Goal: Navigation & Orientation: Find specific page/section

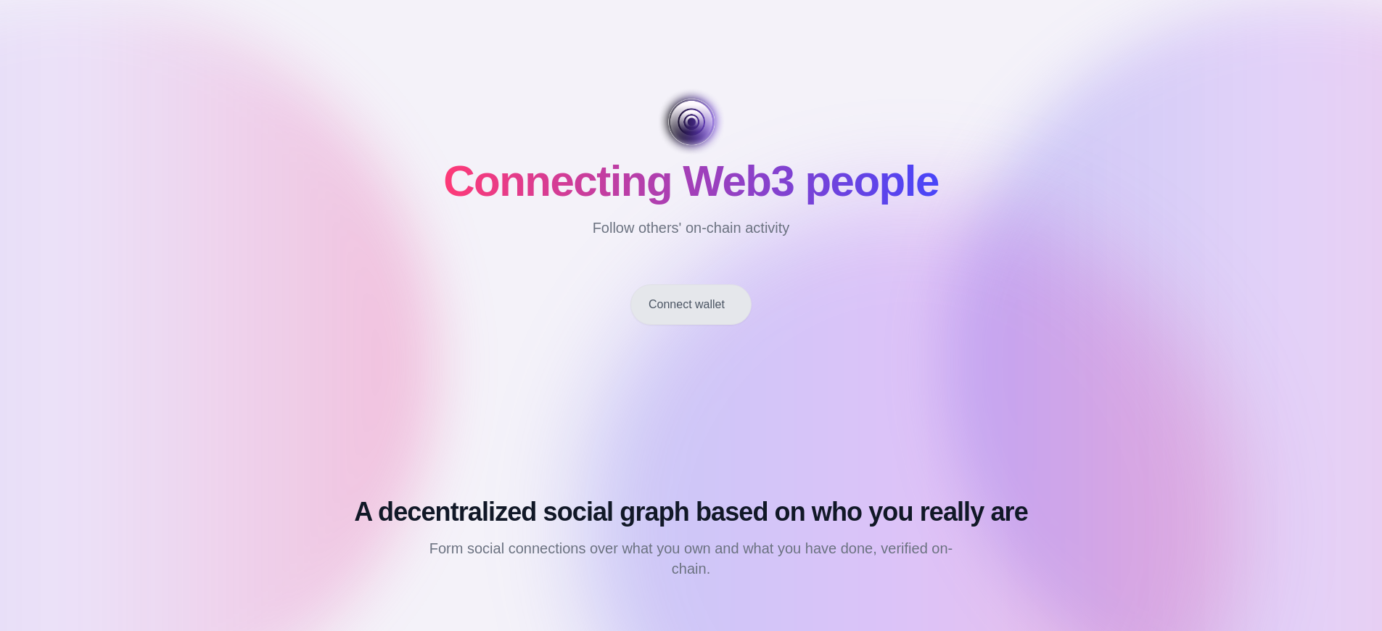
click at [691, 305] on button "Connect wallet" at bounding box center [690, 304] width 121 height 41
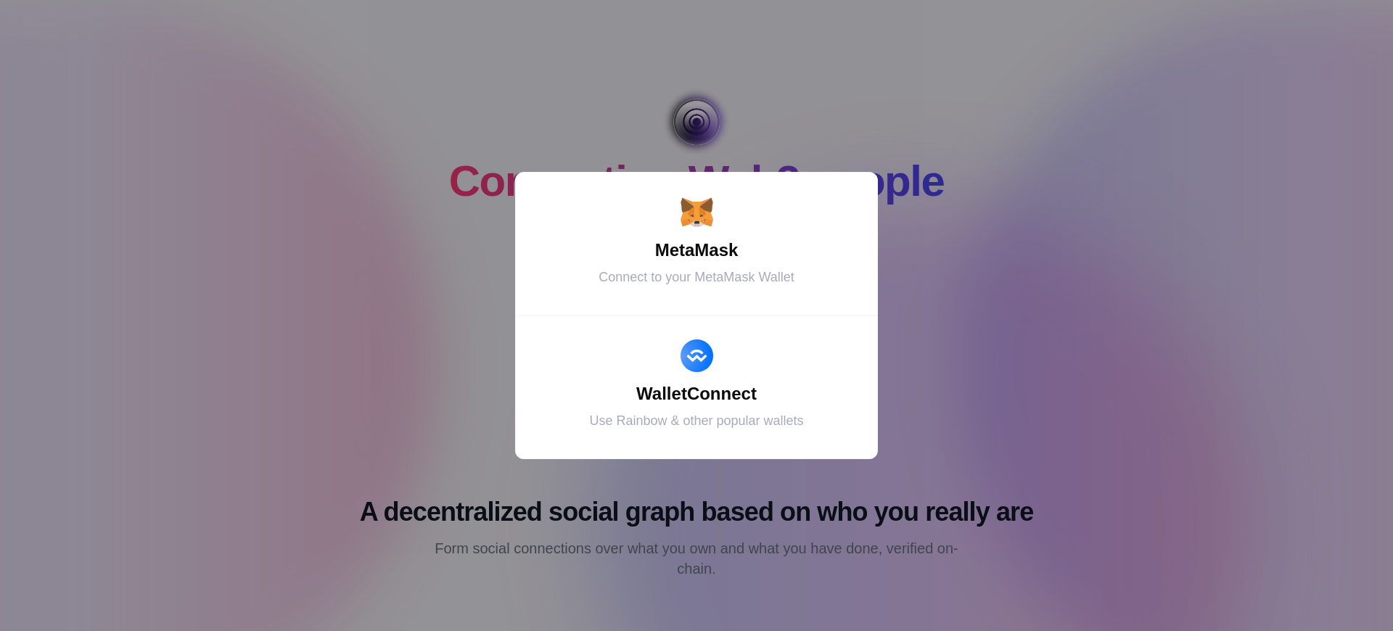
click at [696, 250] on div "MetaMask" at bounding box center [696, 250] width 326 height 26
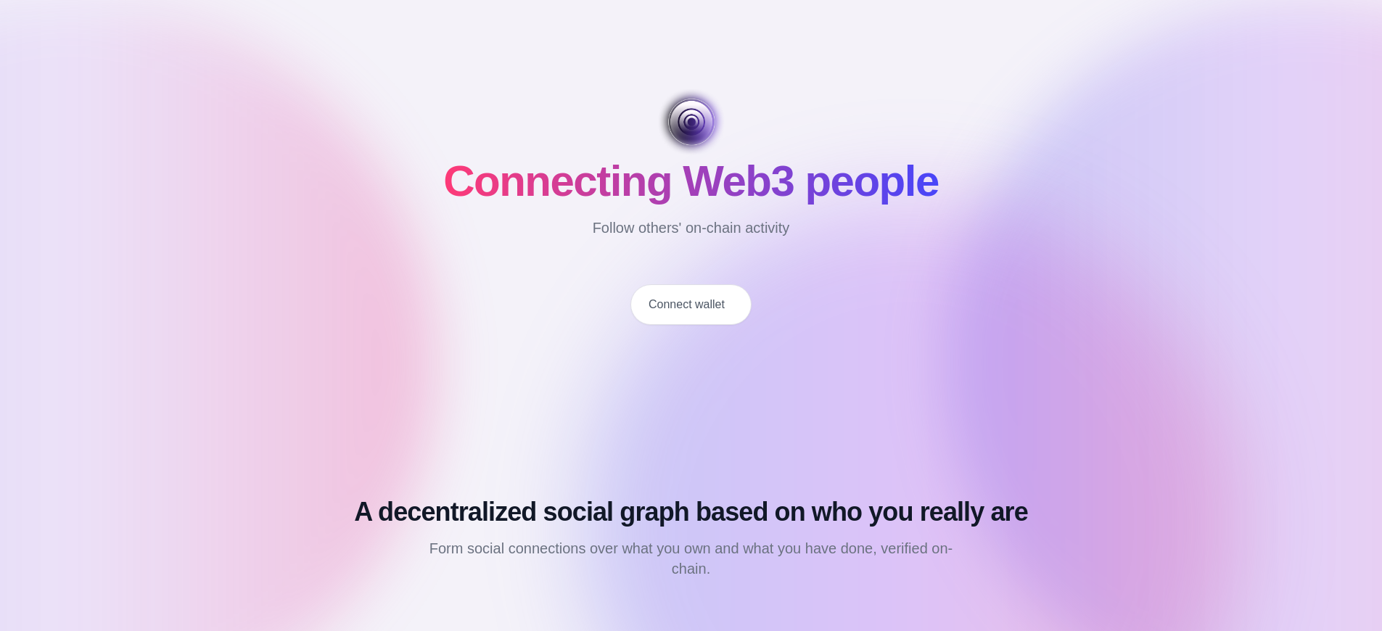
click at [691, 305] on button "Connect wallet" at bounding box center [690, 304] width 121 height 41
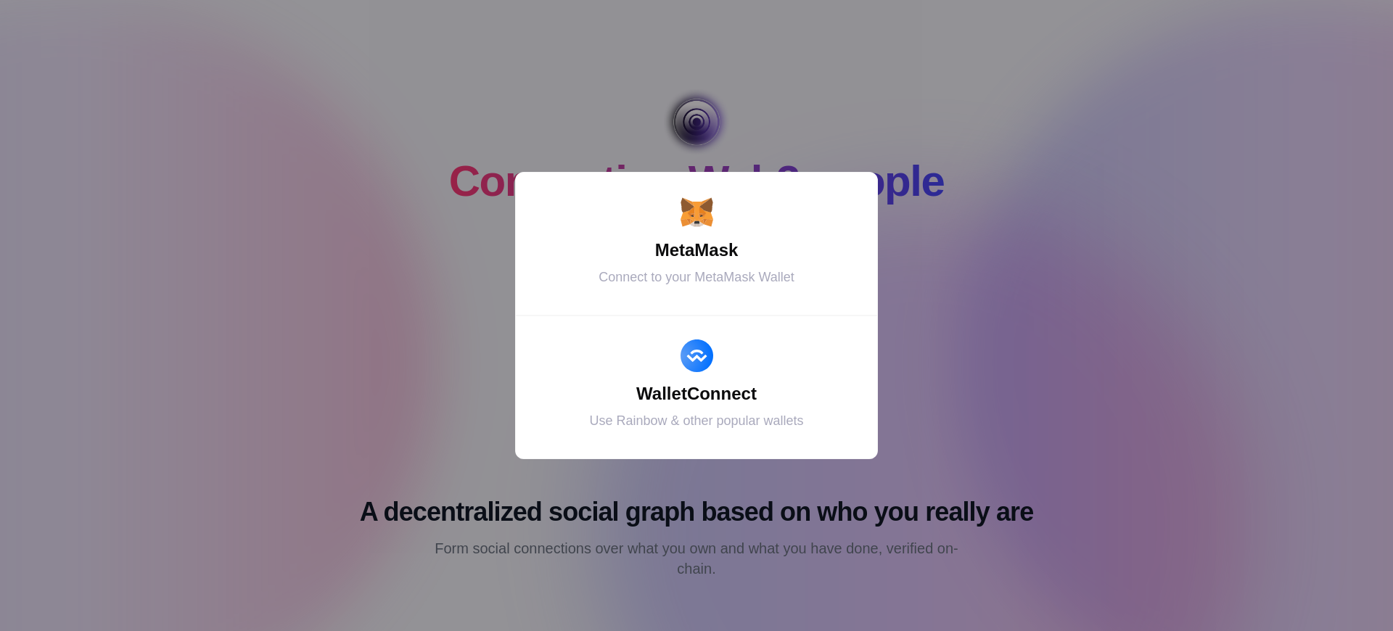
click at [696, 250] on div "MetaMask" at bounding box center [696, 250] width 326 height 26
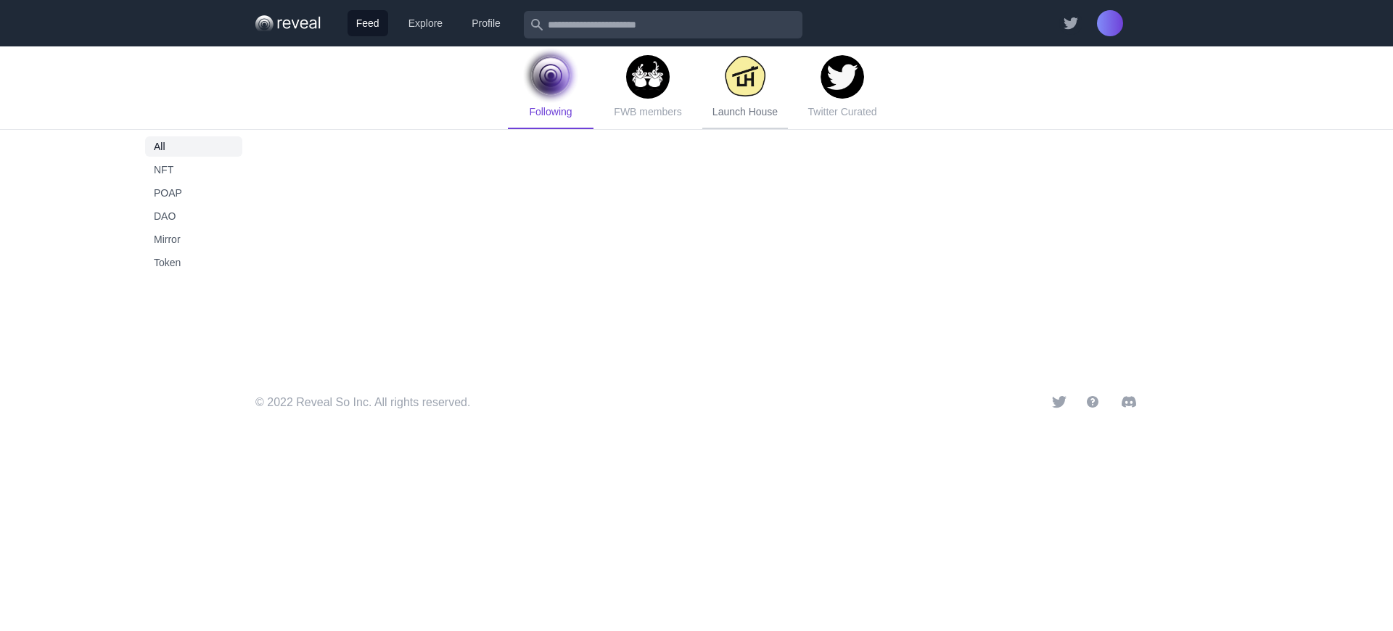
click at [744, 112] on span "Launch House" at bounding box center [744, 112] width 65 height 12
click at [194, 263] on span "Token" at bounding box center [194, 262] width 80 height 15
